Goal: Transaction & Acquisition: Purchase product/service

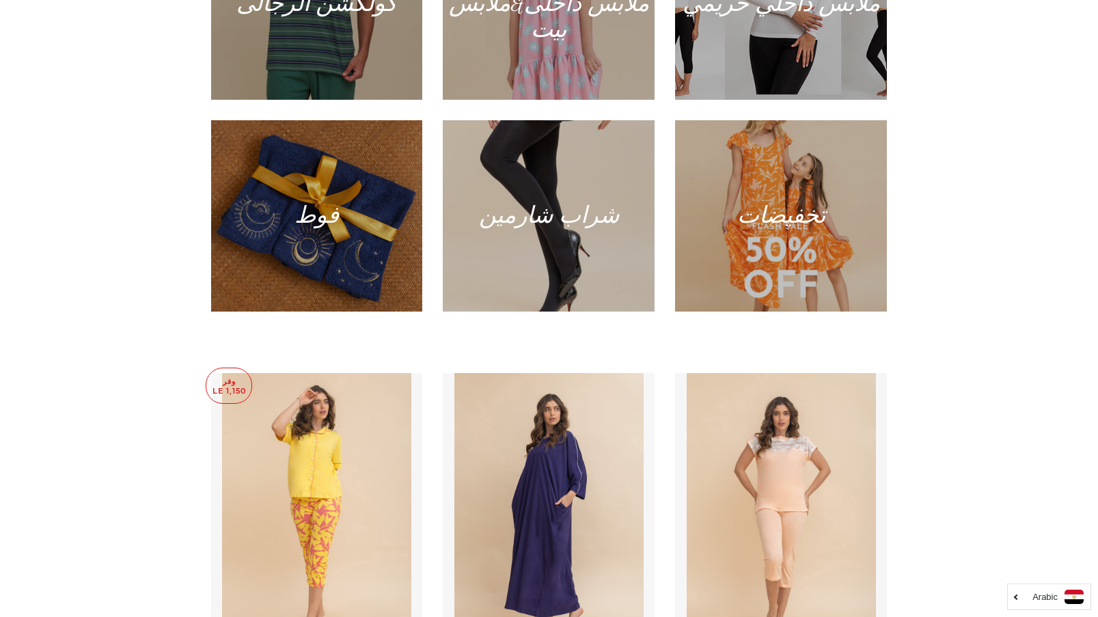
scroll to position [820, 0]
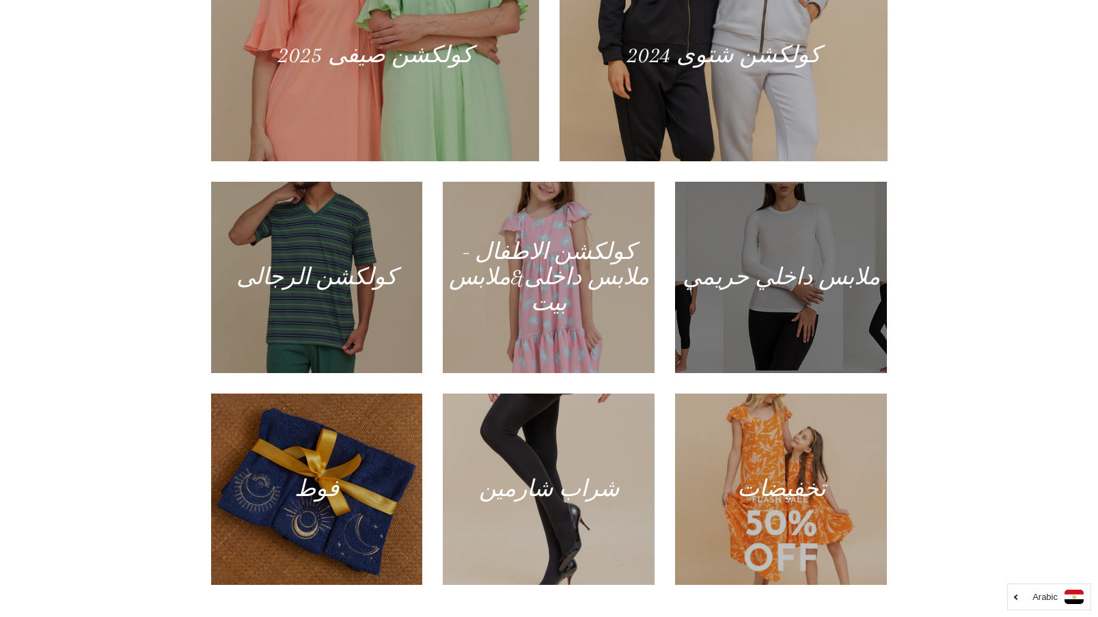
click at [786, 219] on div at bounding box center [782, 277] width 218 height 197
click at [719, 291] on div at bounding box center [782, 277] width 218 height 197
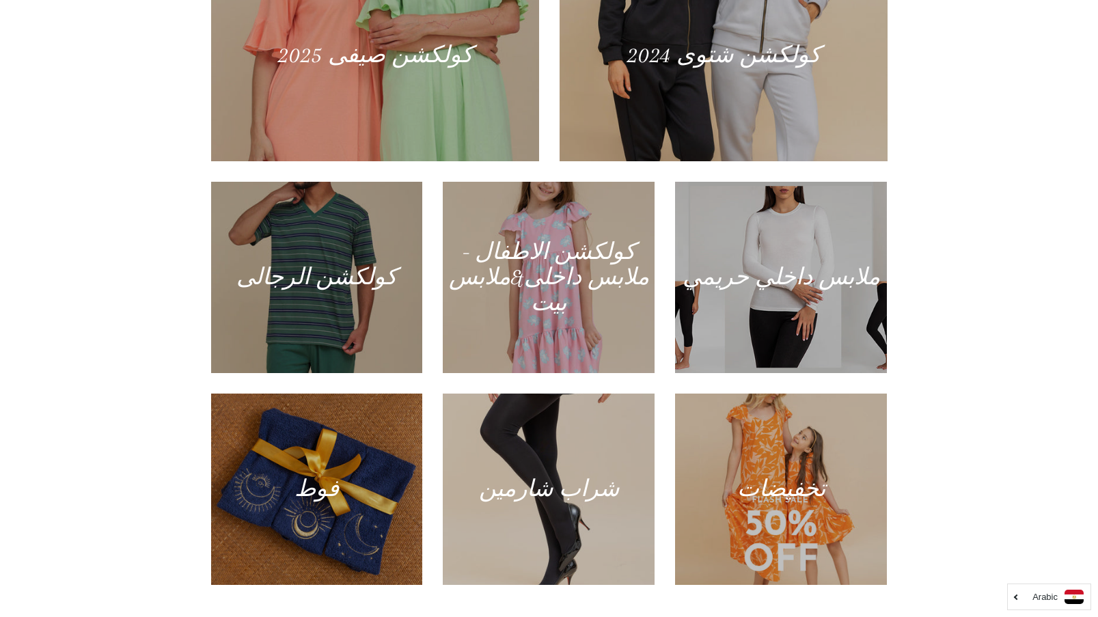
scroll to position [273, 0]
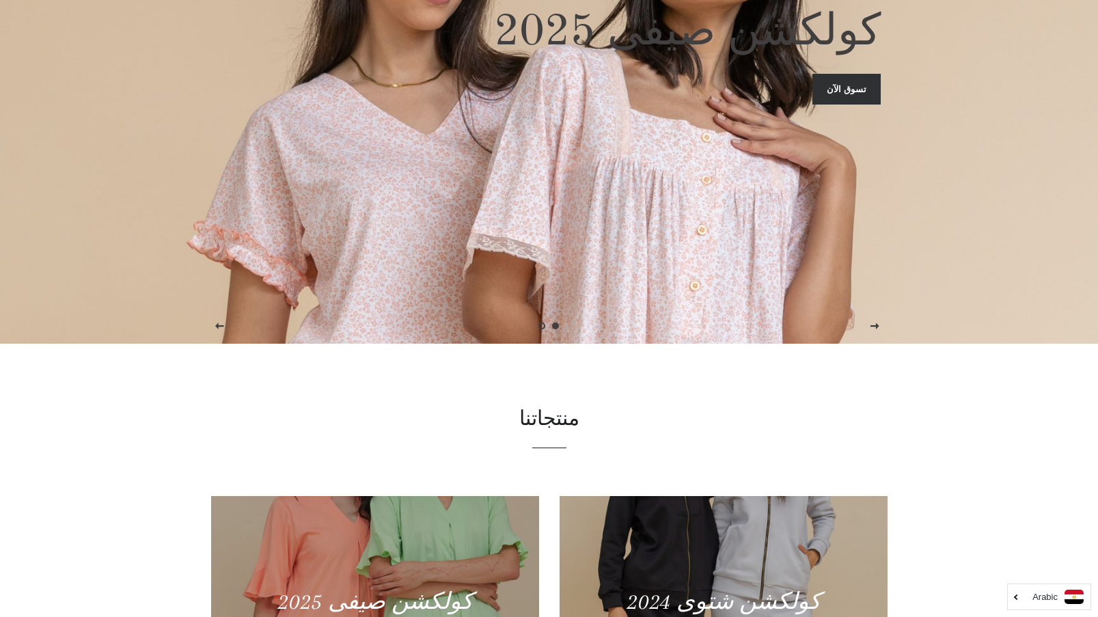
click at [836, 83] on link "تسوق الآن" at bounding box center [847, 89] width 68 height 30
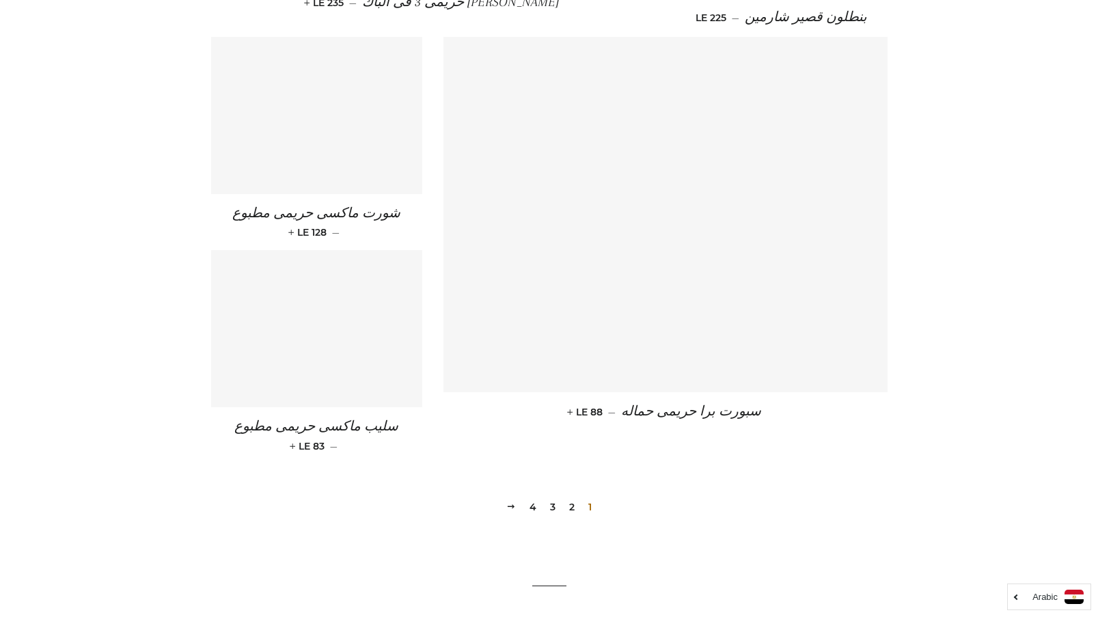
scroll to position [1926, 0]
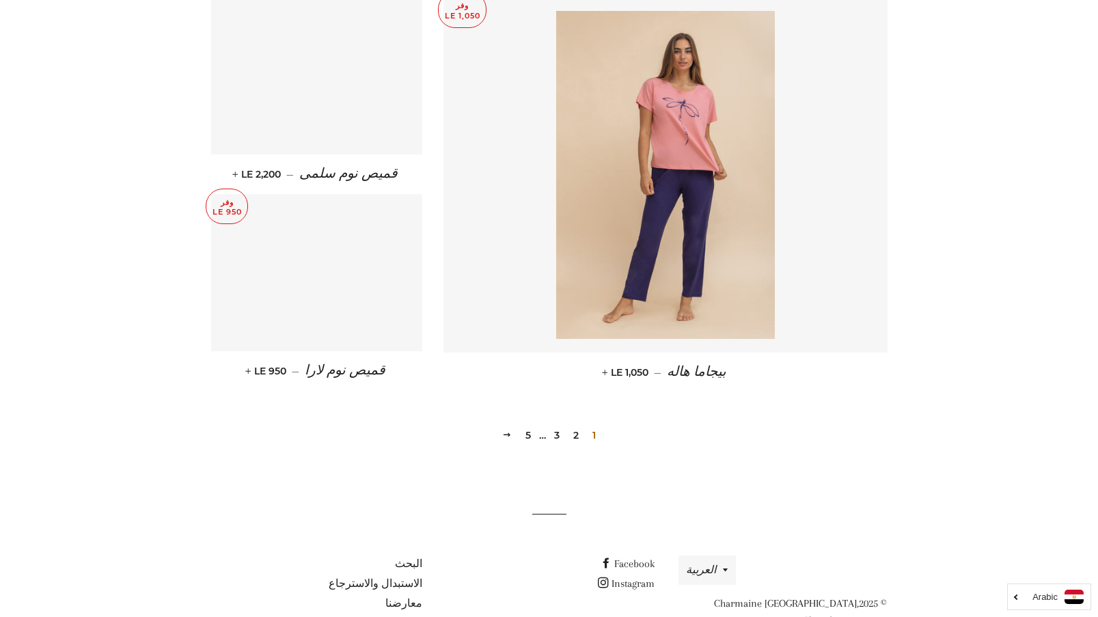
scroll to position [1816, 0]
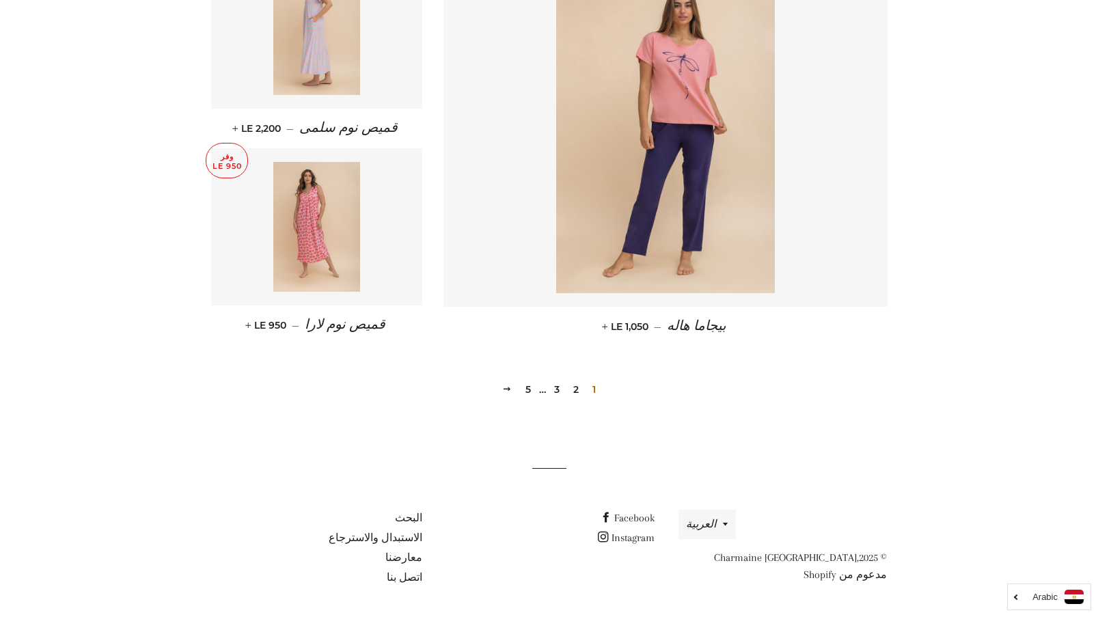
click at [576, 387] on link "2" at bounding box center [576, 389] width 16 height 21
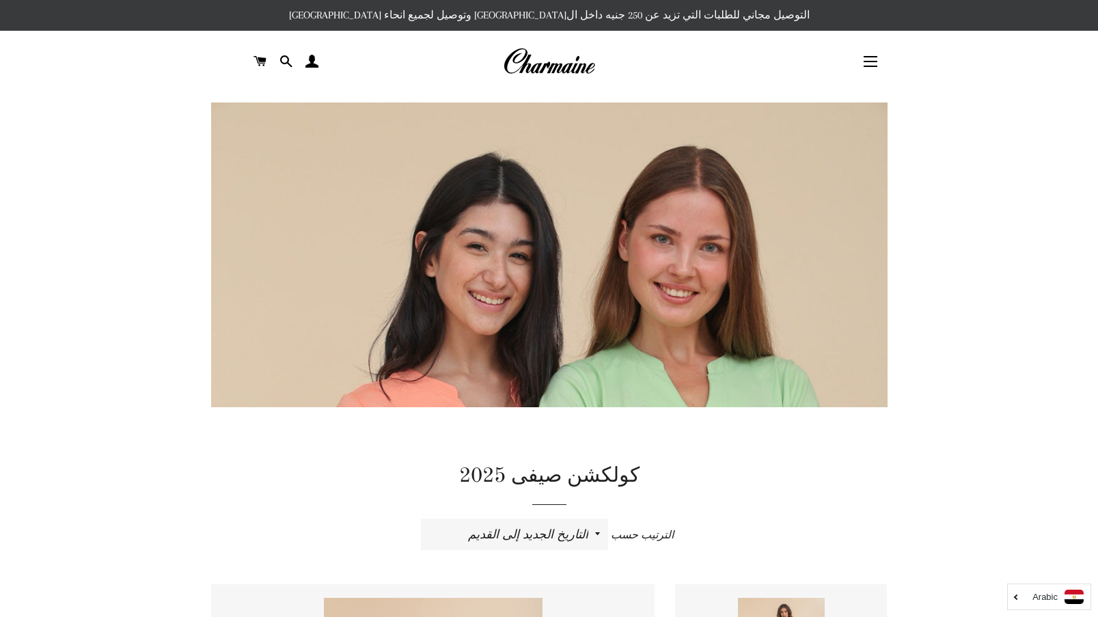
click at [644, 535] on span "الترتيب حسب" at bounding box center [642, 535] width 63 height 12
click at [608, 535] on select "ظهرت اكثر المبيعات أبجديا من الألف إلى الياء ابجديا من الياء الى الالف السعر ال…" at bounding box center [514, 534] width 187 height 31
